Goal: Information Seeking & Learning: Learn about a topic

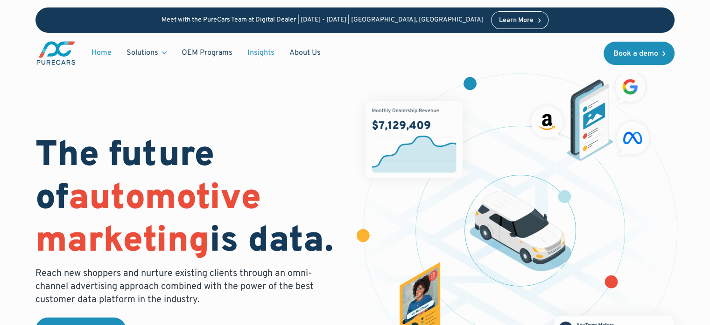
click at [260, 54] on link "Insights" at bounding box center [261, 53] width 42 height 18
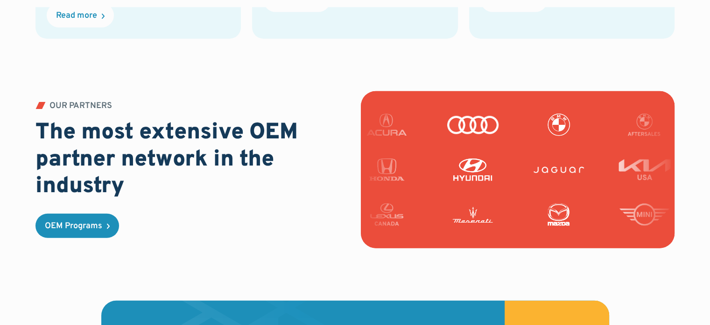
scroll to position [2338, 0]
